Goal: Transaction & Acquisition: Purchase product/service

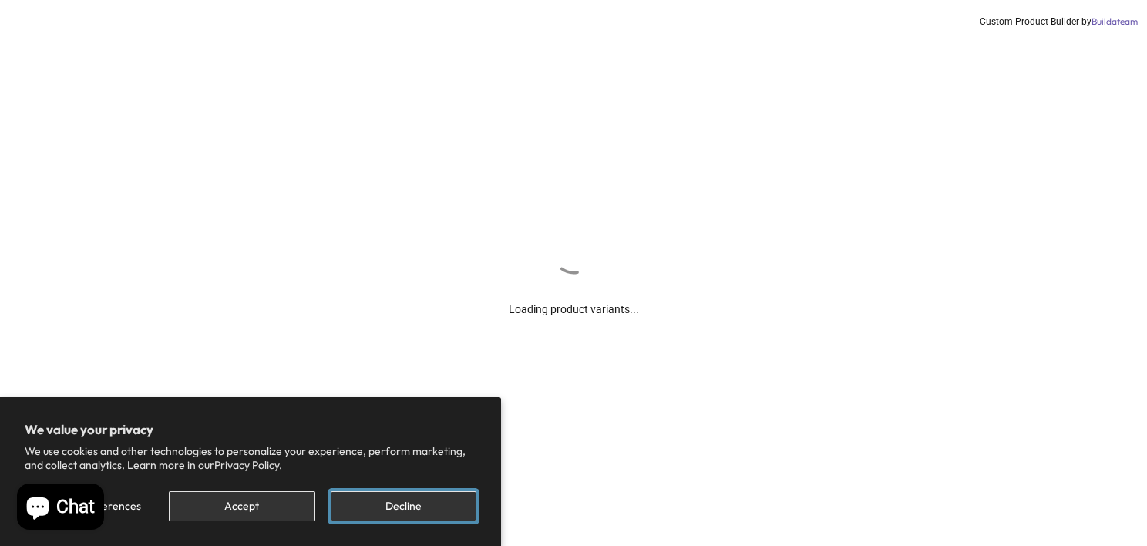
click at [418, 509] on button "Decline" at bounding box center [404, 506] width 146 height 30
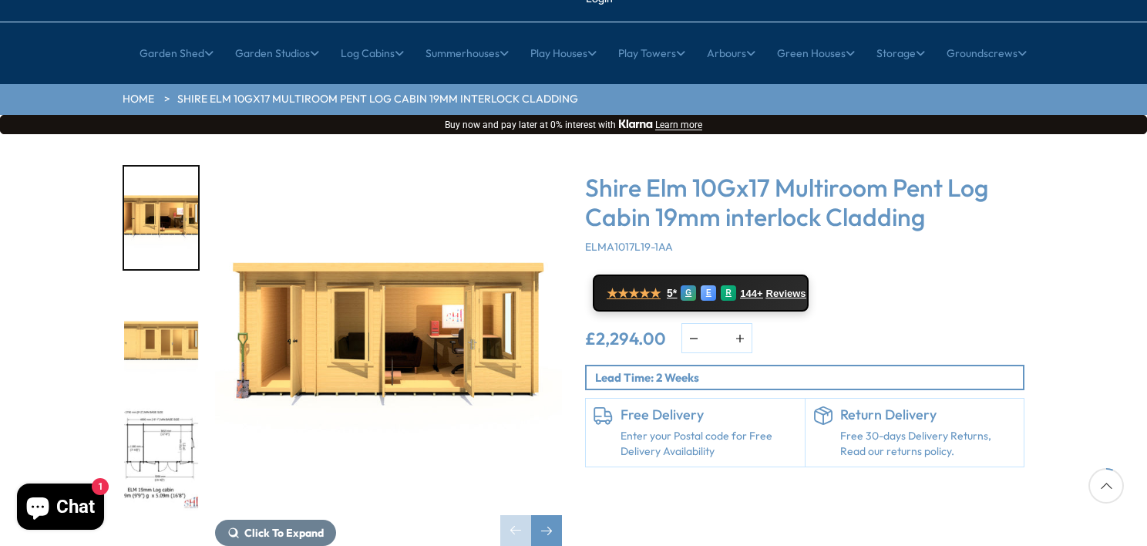
scroll to position [154, 0]
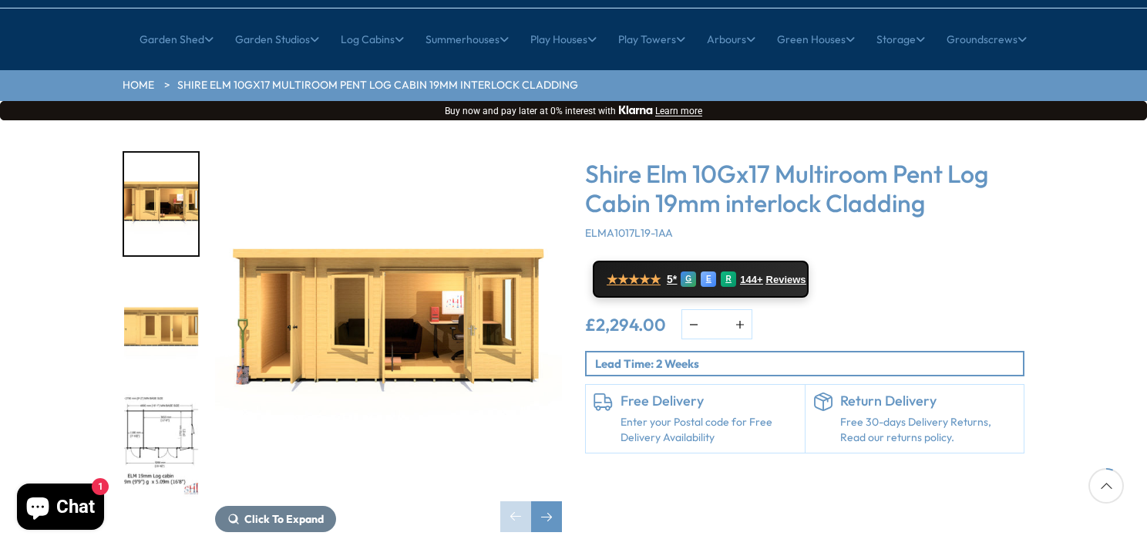
click at [130, 292] on img "2 / 10" at bounding box center [161, 325] width 74 height 102
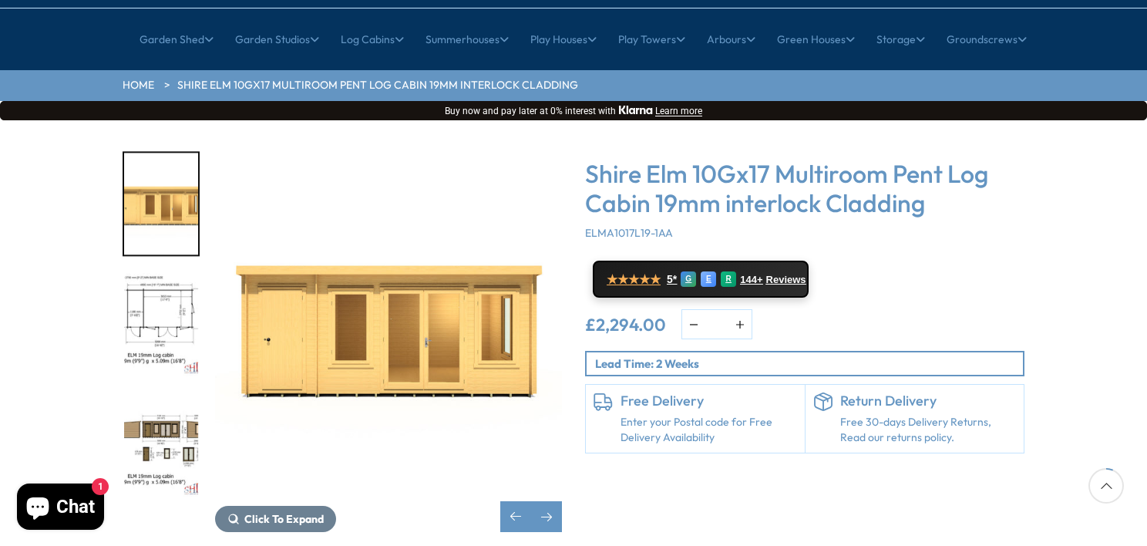
click at [179, 185] on img "2 / 10" at bounding box center [161, 204] width 74 height 102
click at [164, 394] on img "4 / 10" at bounding box center [161, 445] width 74 height 102
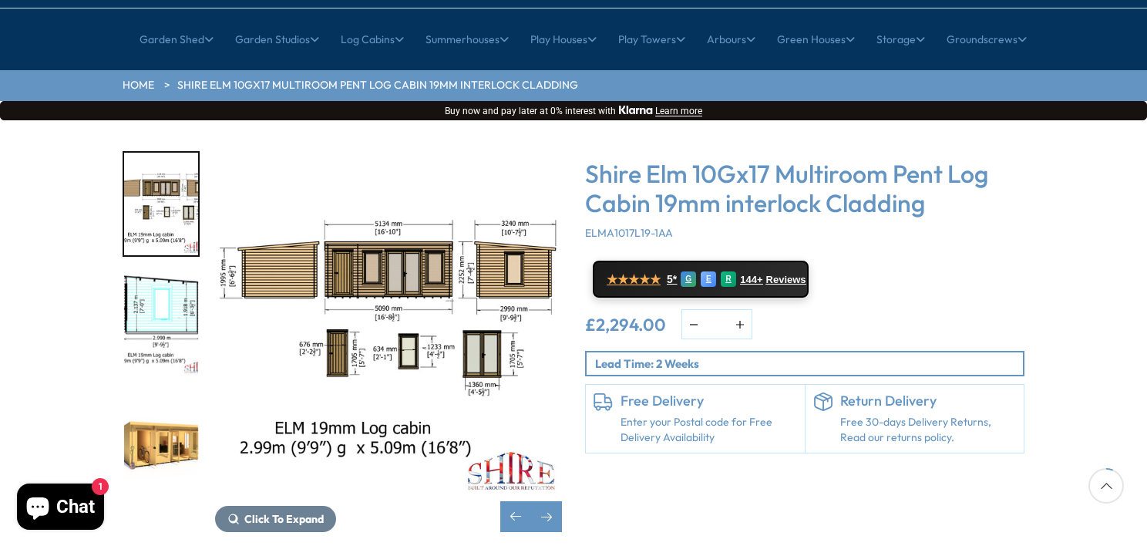
click at [163, 401] on img "6 / 10" at bounding box center [161, 445] width 74 height 102
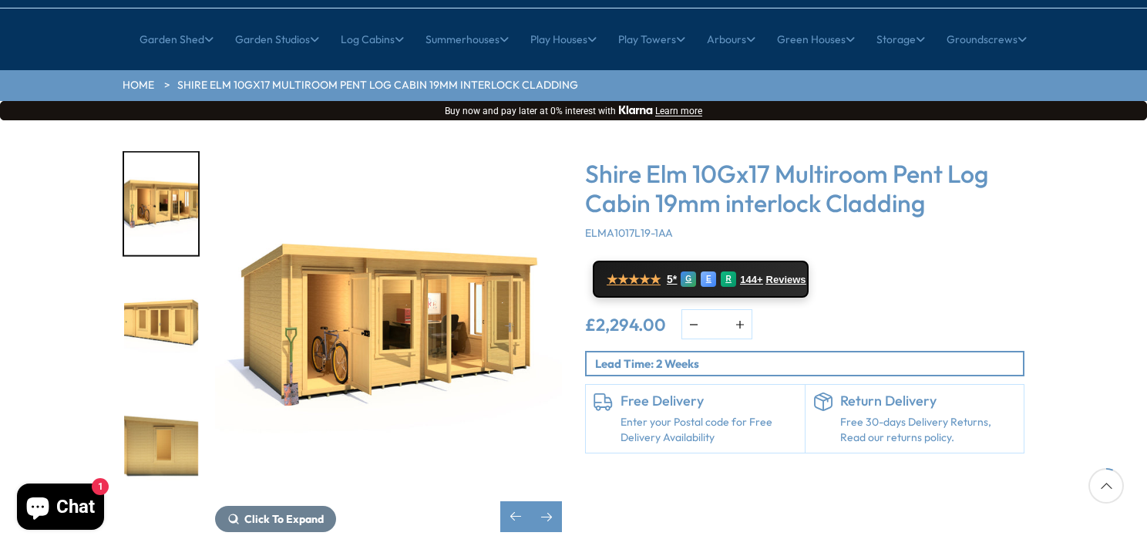
click at [337, 317] on img "6 / 10" at bounding box center [388, 324] width 347 height 347
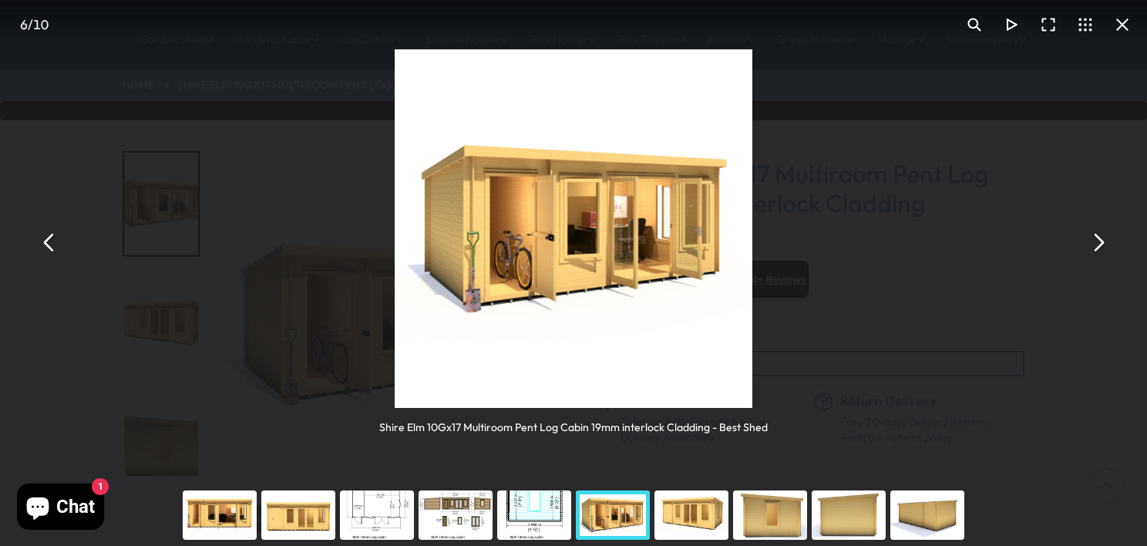
click at [684, 513] on div "You can close this modal content with the ESC key" at bounding box center [691, 515] width 79 height 62
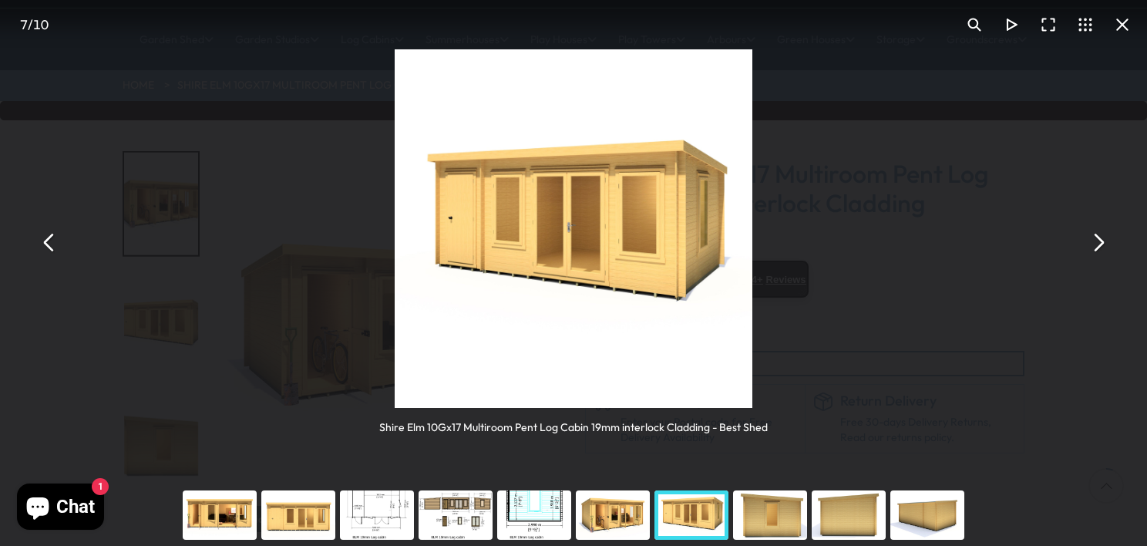
click at [777, 512] on div "You can close this modal content with the ESC key" at bounding box center [769, 515] width 79 height 62
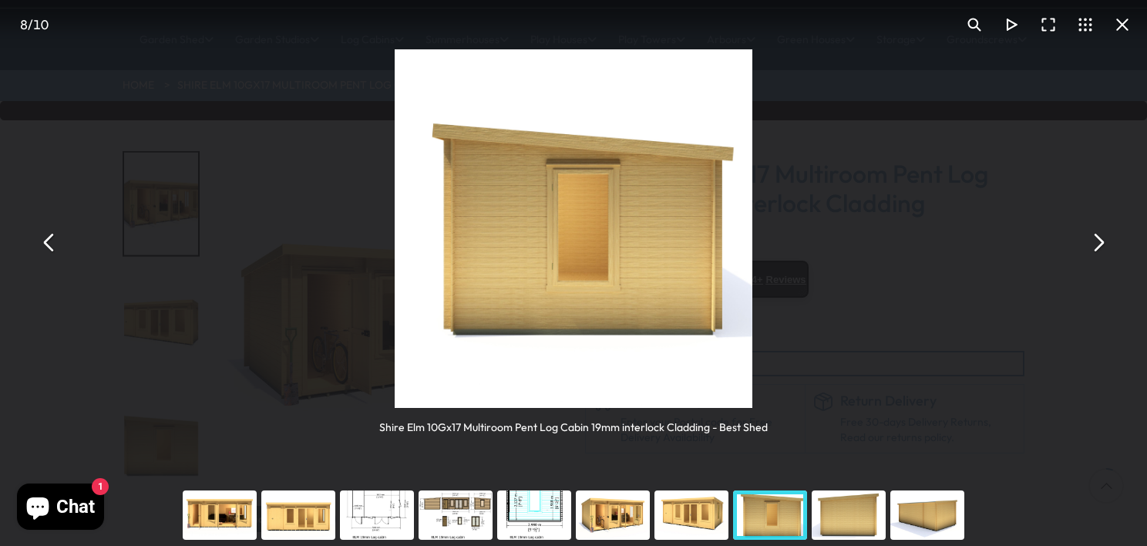
click at [879, 512] on div "You can close this modal content with the ESC key" at bounding box center [848, 515] width 79 height 62
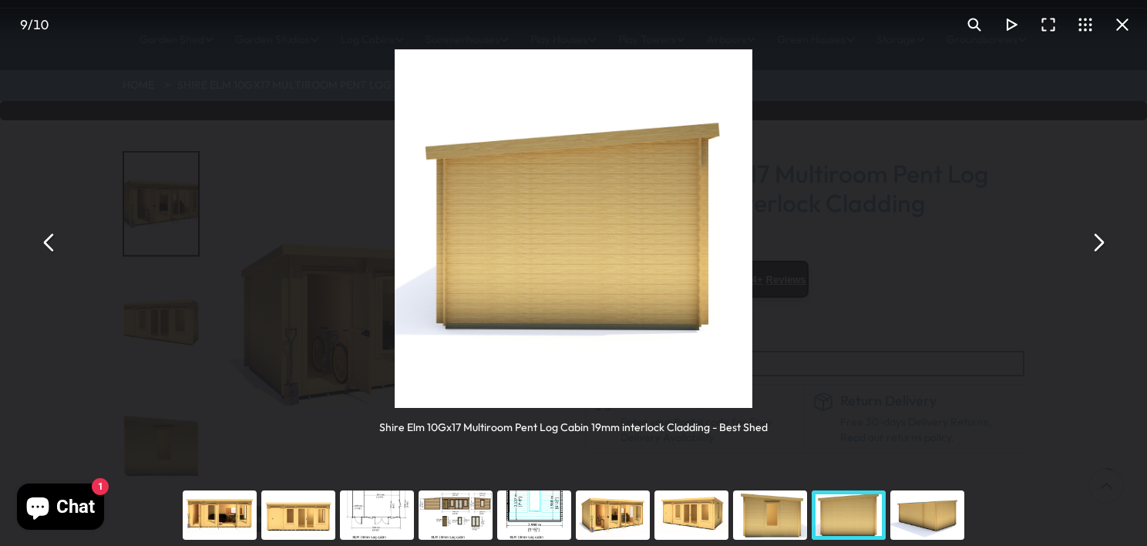
click at [952, 513] on div "You can close this modal content with the ESC key" at bounding box center [927, 515] width 79 height 62
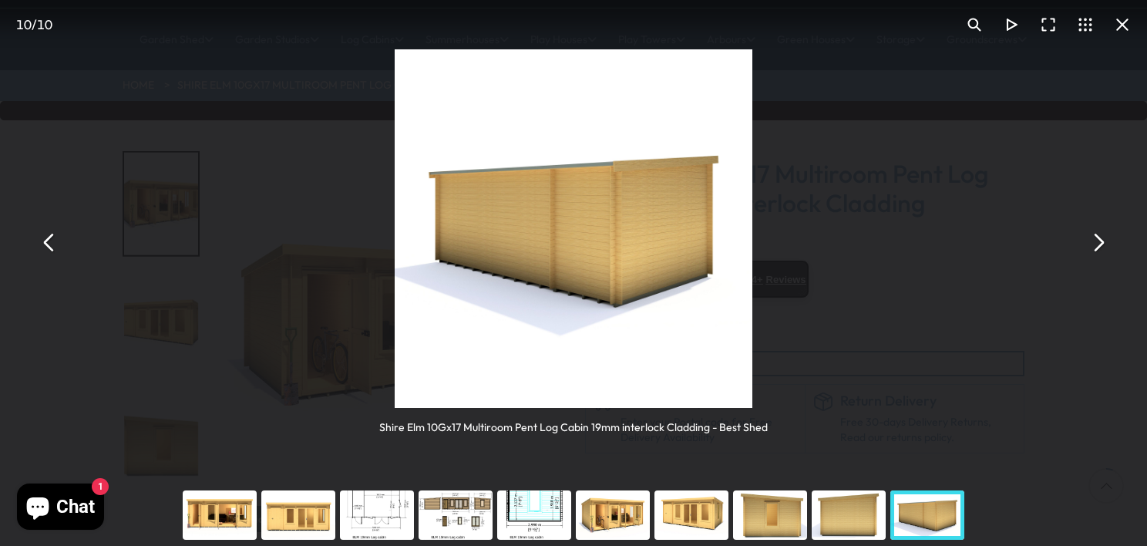
click at [1121, 30] on button "You can close this modal content with the ESC key" at bounding box center [1121, 24] width 37 height 37
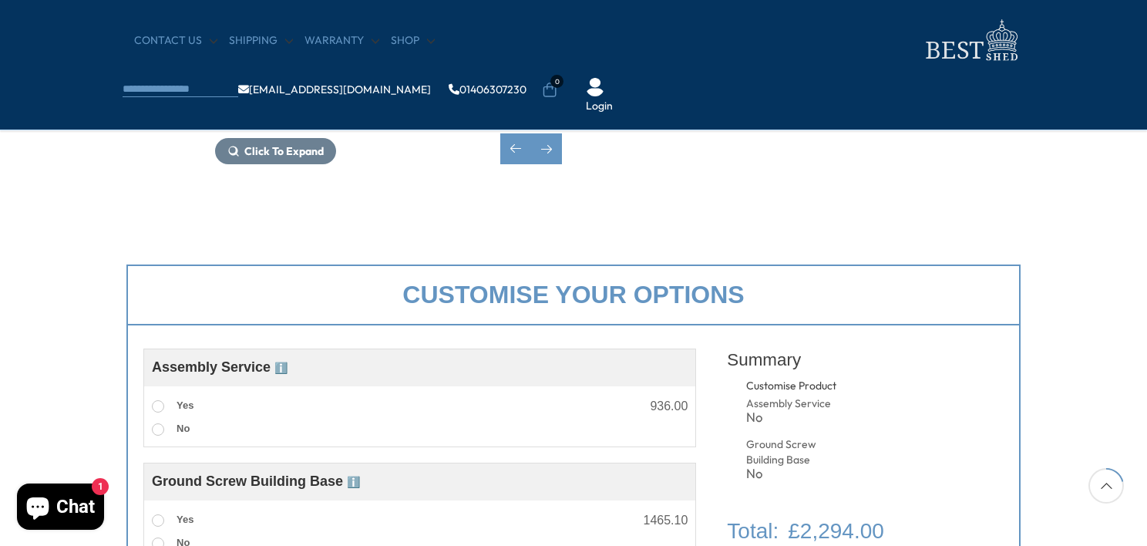
scroll to position [539, 0]
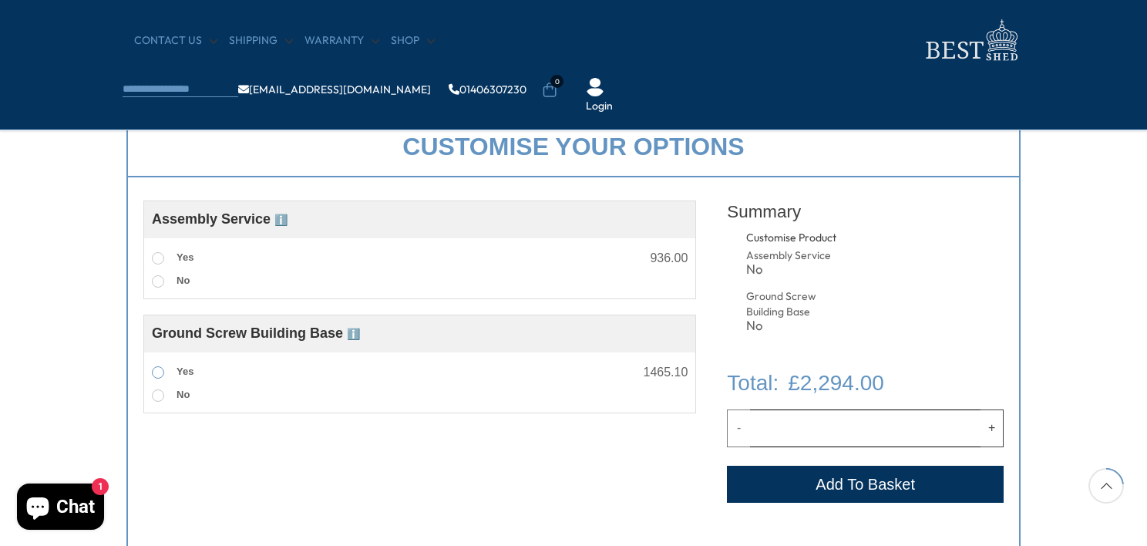
click at [158, 372] on span at bounding box center [158, 372] width 12 height 12
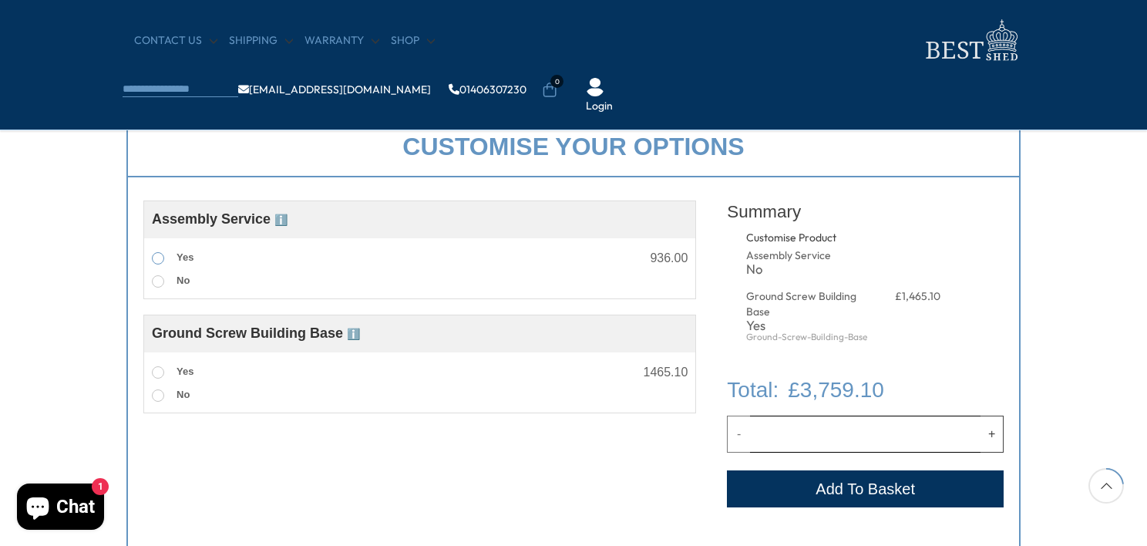
click at [159, 262] on span at bounding box center [158, 258] width 12 height 12
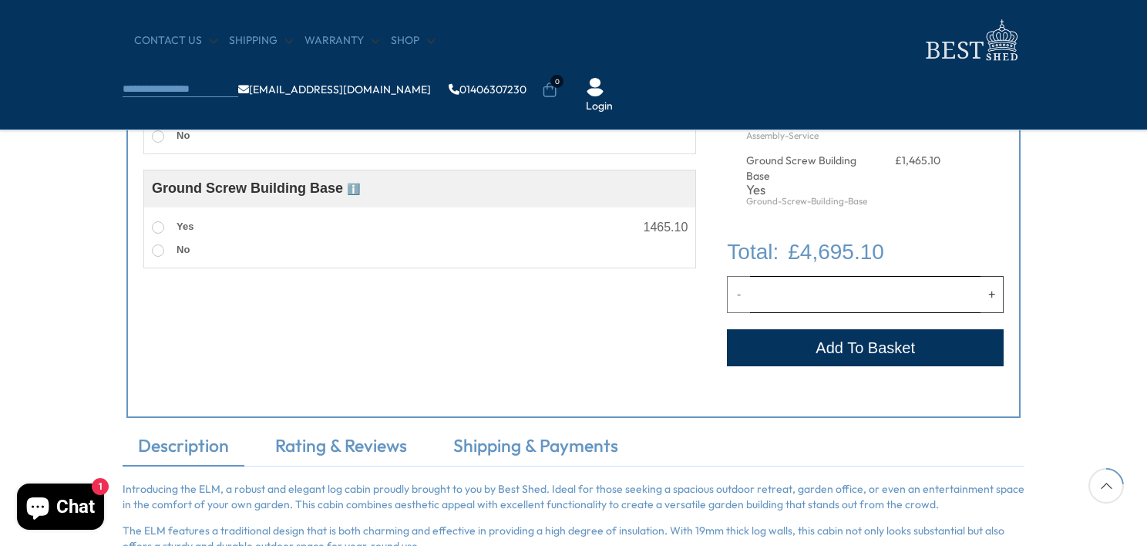
scroll to position [848, 0]
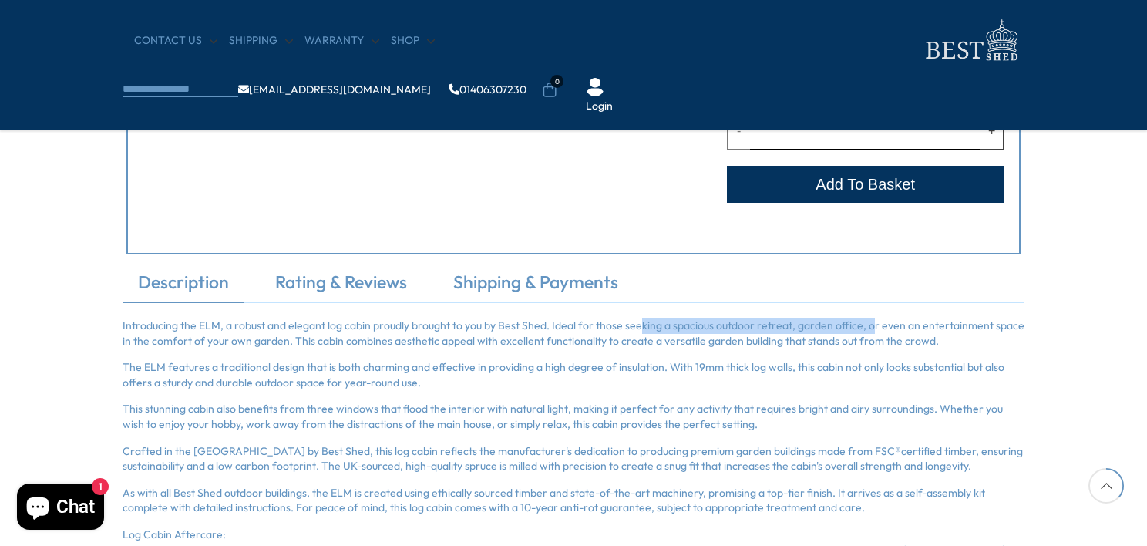
drag, startPoint x: 636, startPoint y: 330, endPoint x: 862, endPoint y: 331, distance: 226.5
click at [862, 331] on p "Introducing the ELM, a robust and elegant log cabin proudly brought to you by B…" at bounding box center [574, 333] width 902 height 30
click at [552, 346] on p "Introducing the ELM, a robust and elegant log cabin proudly brought to you by B…" at bounding box center [574, 333] width 902 height 30
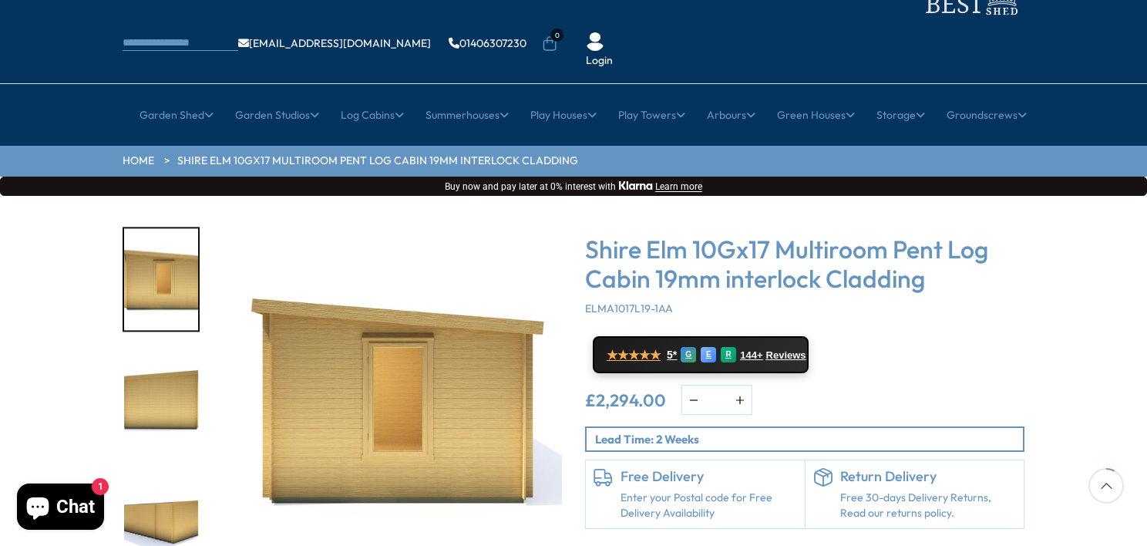
scroll to position [231, 0]
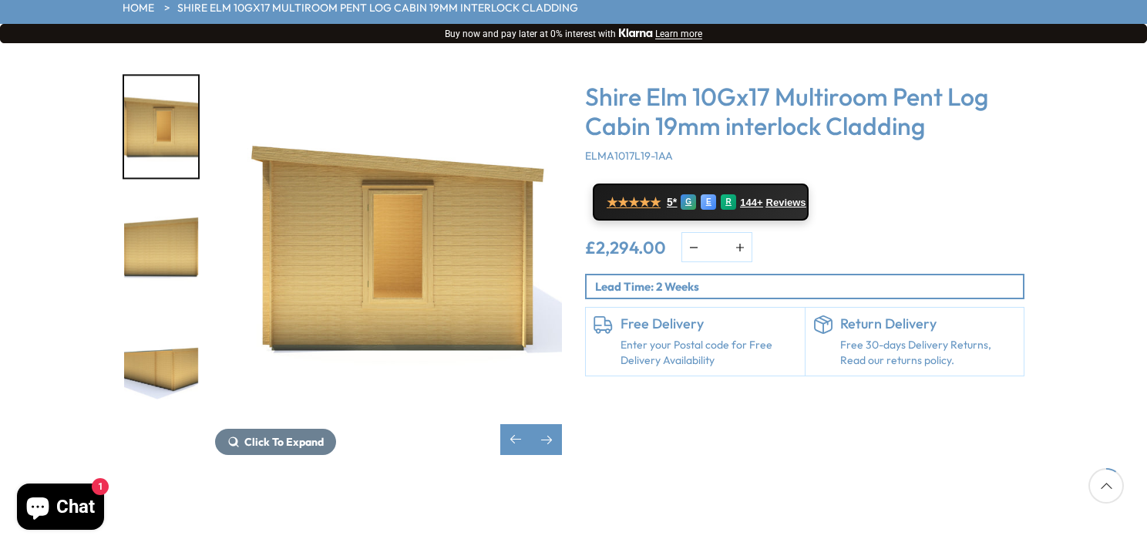
click at [166, 212] on img "9 / 10" at bounding box center [161, 247] width 74 height 102
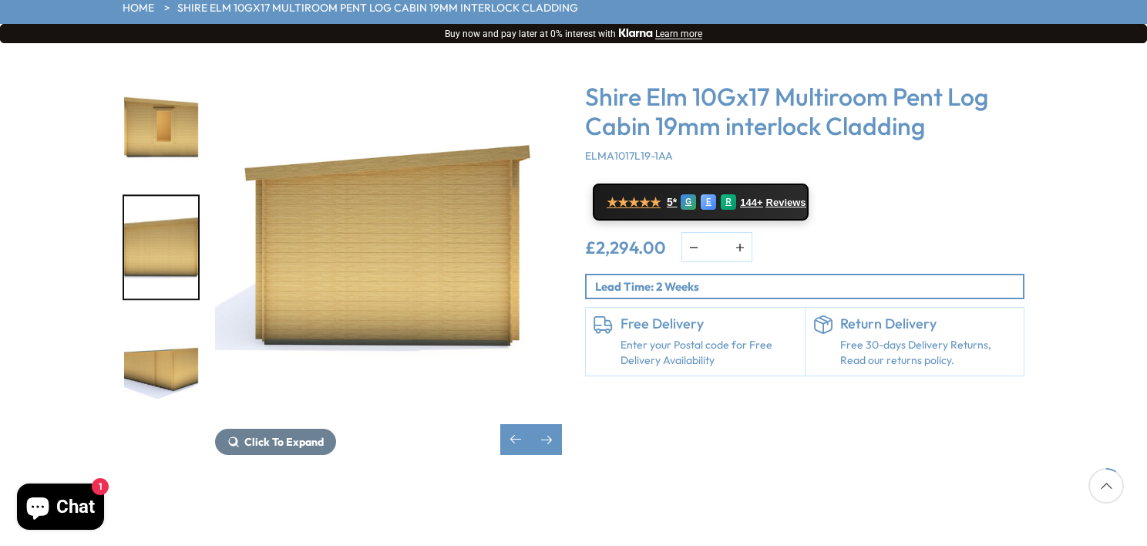
click at [171, 321] on img "10 / 10" at bounding box center [161, 368] width 74 height 102
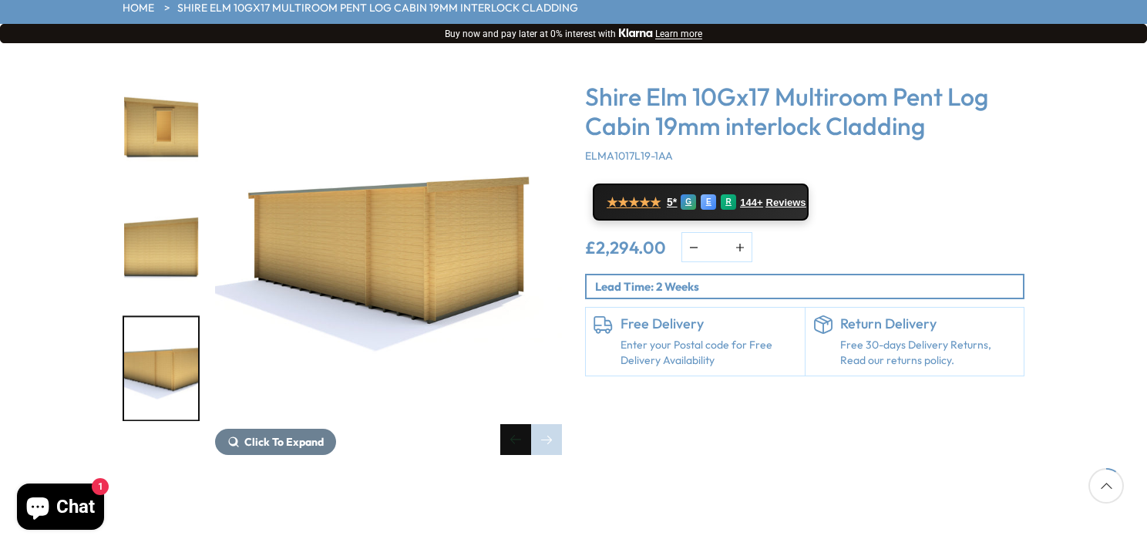
click at [512, 424] on div "Previous slide" at bounding box center [515, 439] width 31 height 31
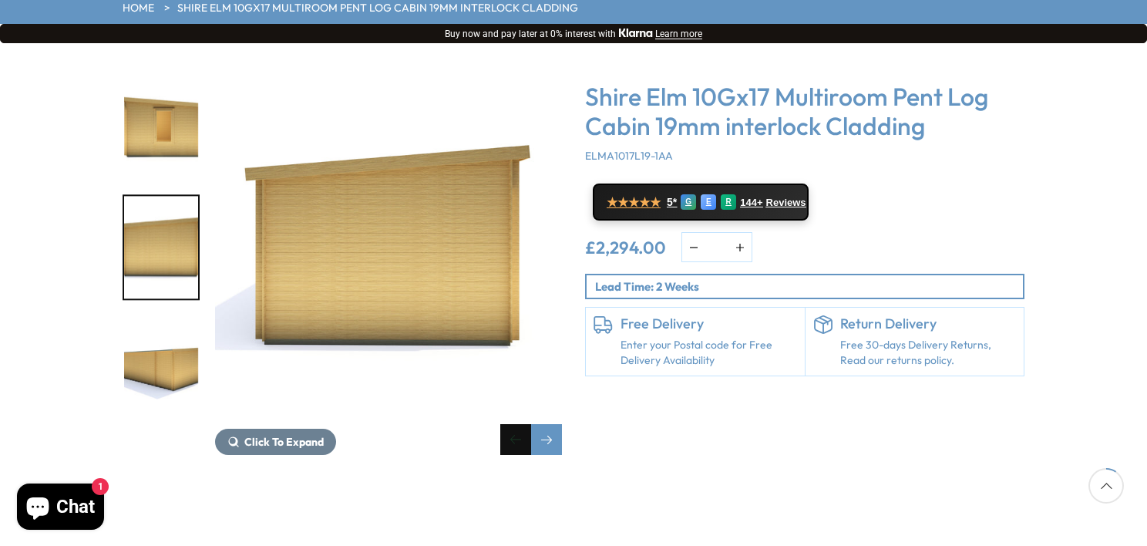
click at [512, 424] on div "Previous slide" at bounding box center [515, 439] width 31 height 31
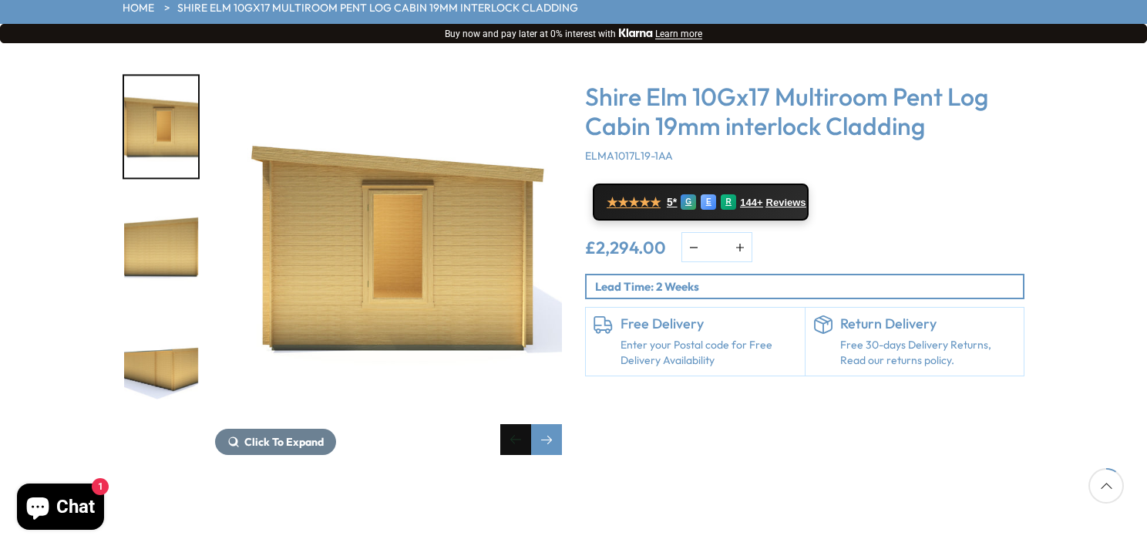
click at [512, 424] on div "Previous slide" at bounding box center [515, 439] width 31 height 31
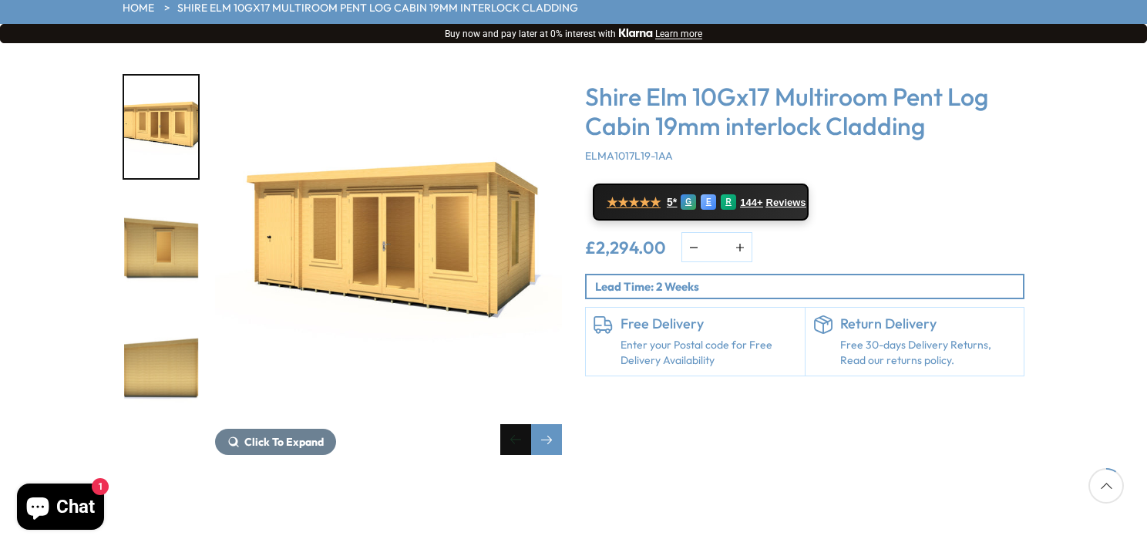
click at [512, 424] on div "Previous slide" at bounding box center [515, 439] width 31 height 31
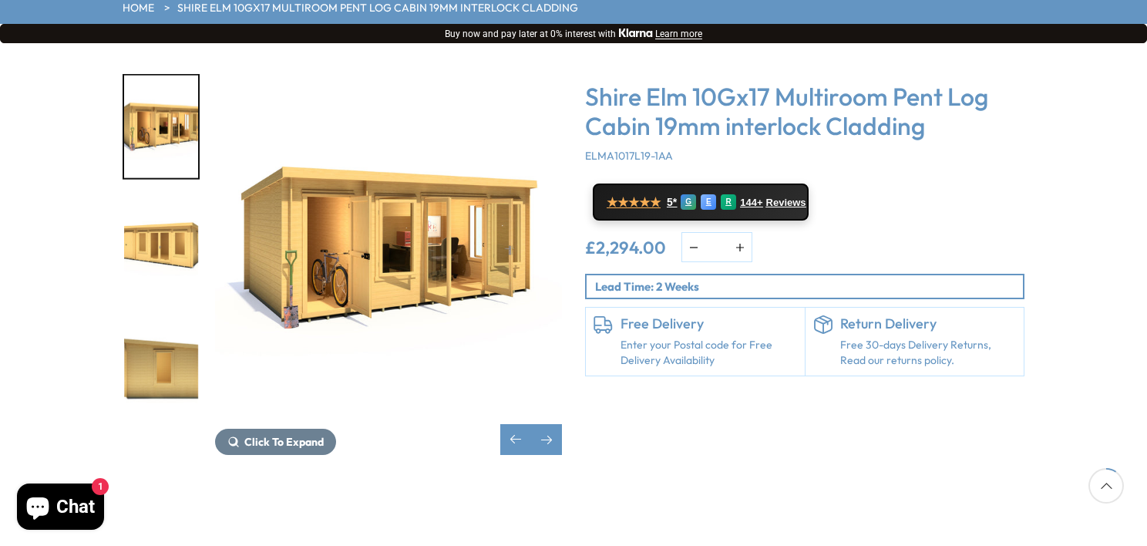
click at [481, 197] on img "6 / 10" at bounding box center [388, 247] width 347 height 347
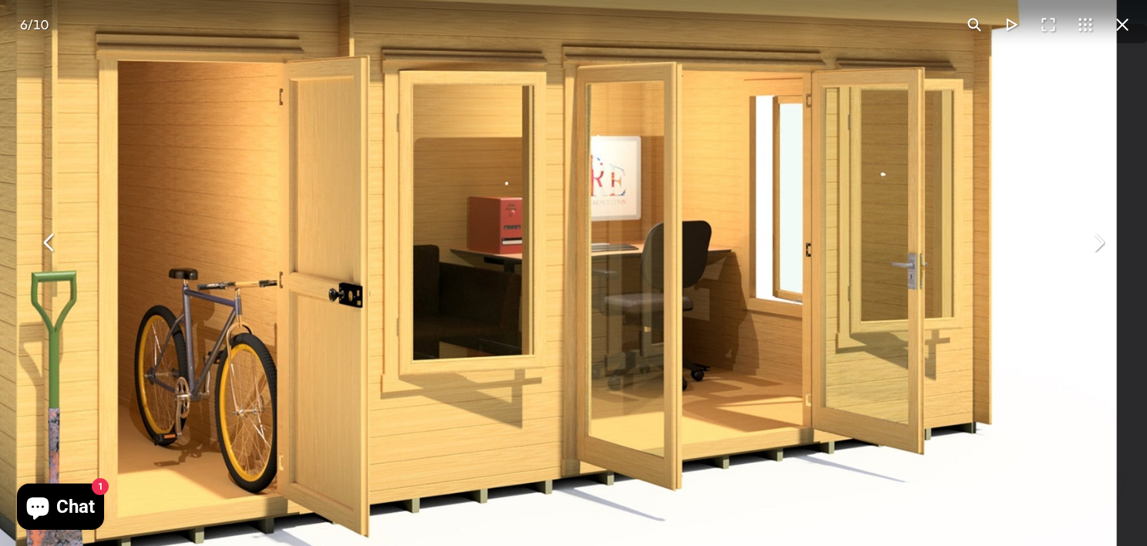
drag, startPoint x: 949, startPoint y: 190, endPoint x: 937, endPoint y: 408, distance: 218.4
click at [937, 408] on img "You can close this modal content with the ESC key" at bounding box center [436, 260] width 1362 height 1362
